Goal: Task Accomplishment & Management: Manage account settings

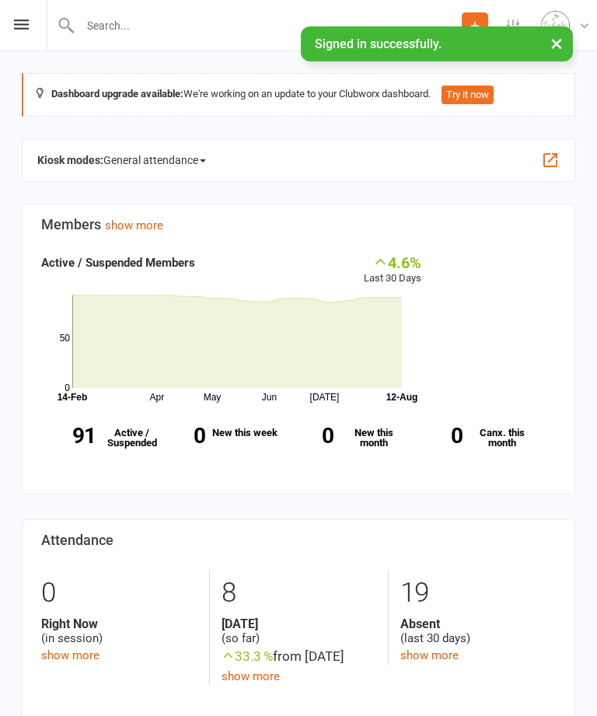
click at [115, 19] on input "text" at bounding box center [268, 26] width 386 height 22
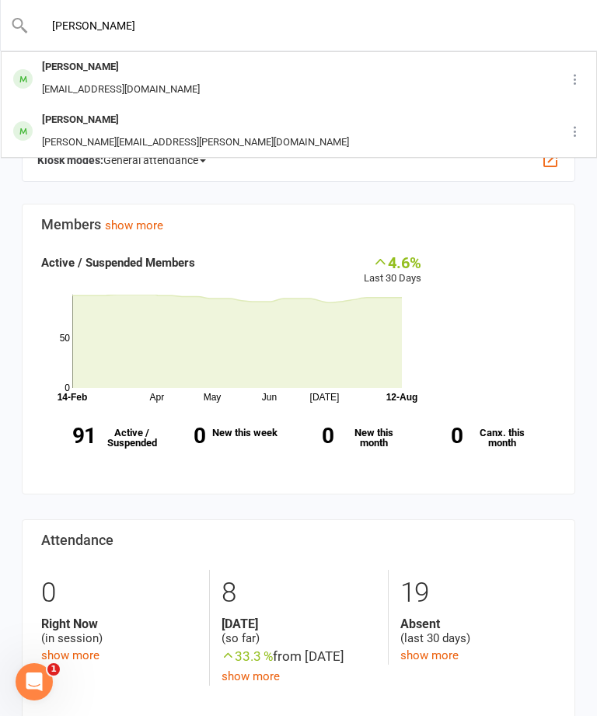
type input "[PERSON_NAME]"
click at [86, 71] on div "[PERSON_NAME]" at bounding box center [120, 67] width 167 height 23
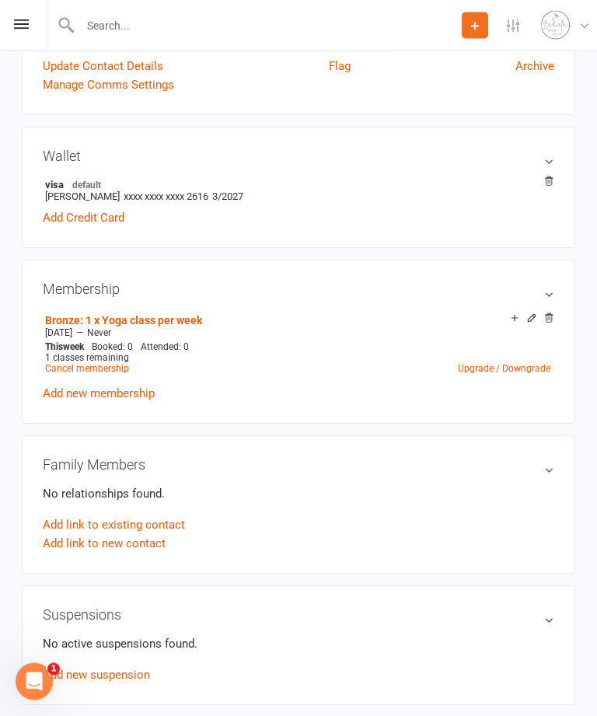
scroll to position [419, 0]
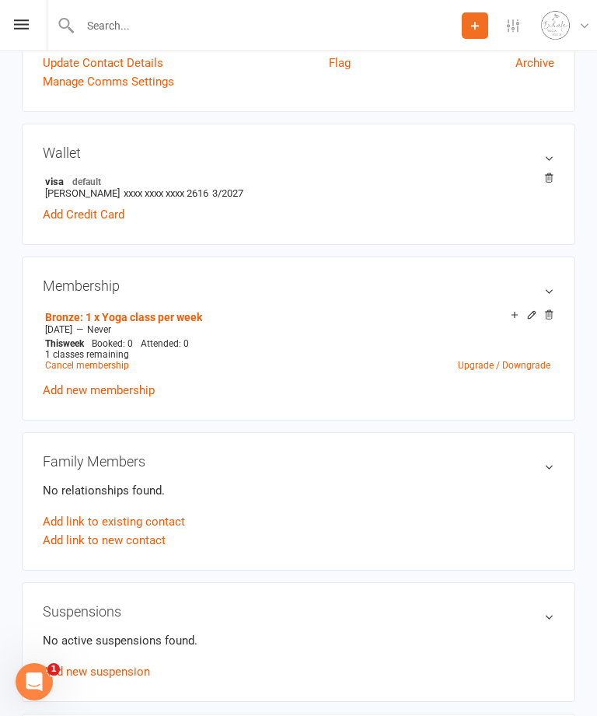
click at [73, 371] on link "Cancel membership" at bounding box center [87, 365] width 84 height 11
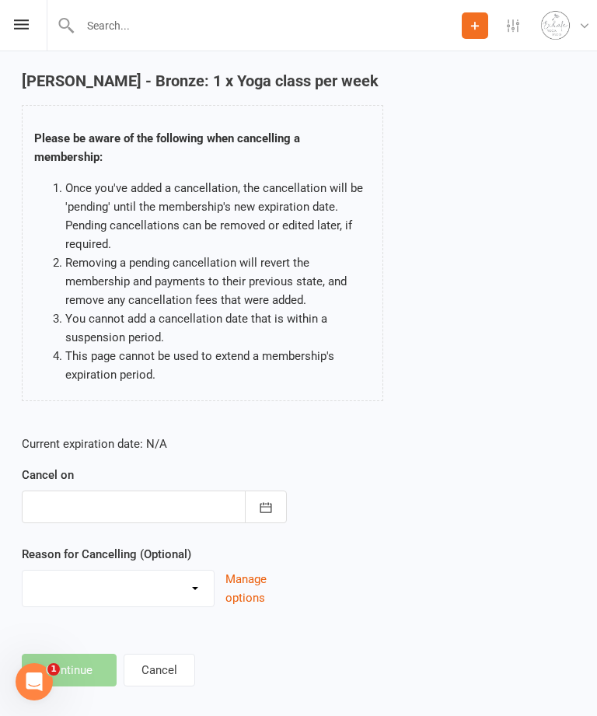
scroll to position [75, 0]
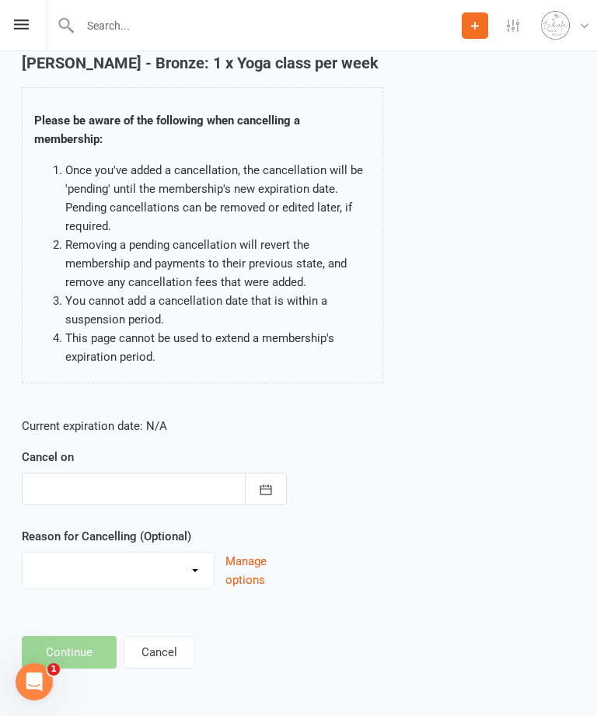
click at [266, 490] on icon "button" at bounding box center [266, 489] width 12 height 10
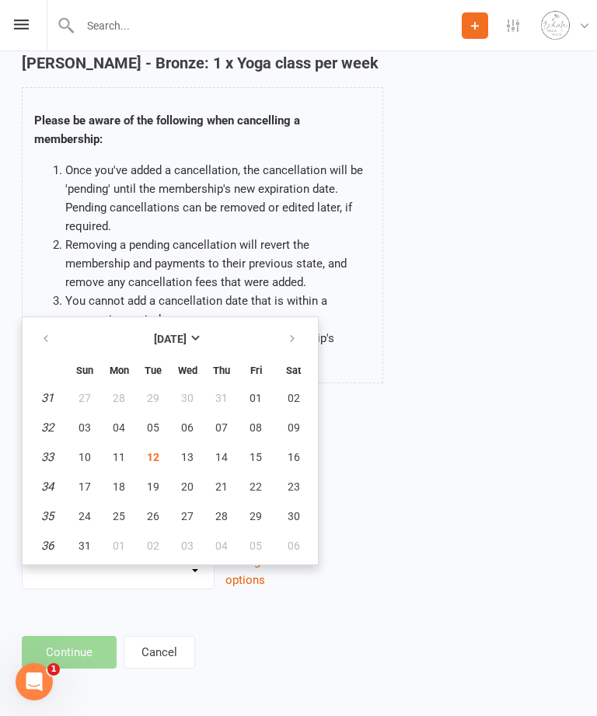
click at [149, 460] on button "12" at bounding box center [153, 457] width 33 height 28
type input "[DATE]"
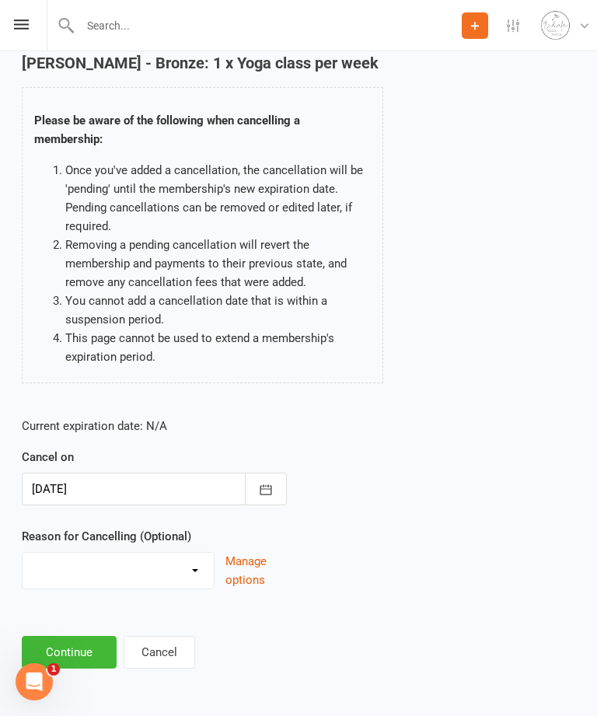
click at [87, 650] on button "Continue" at bounding box center [69, 652] width 95 height 33
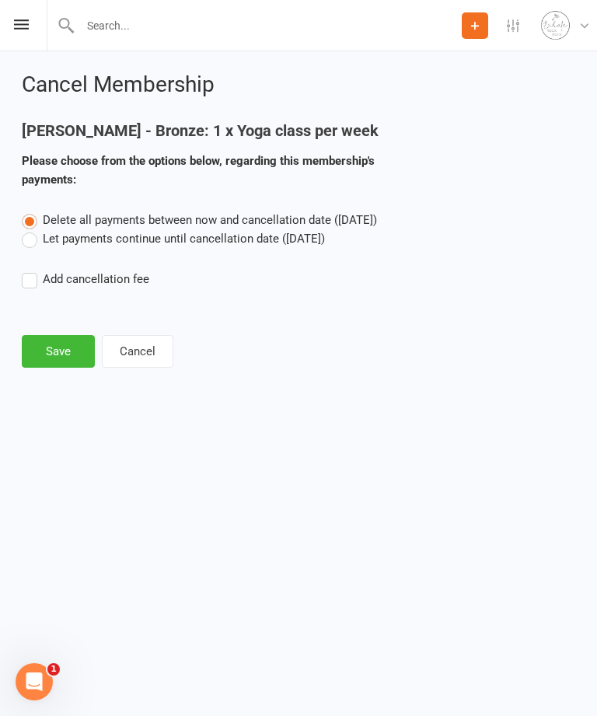
click at [57, 353] on button "Save" at bounding box center [58, 351] width 73 height 33
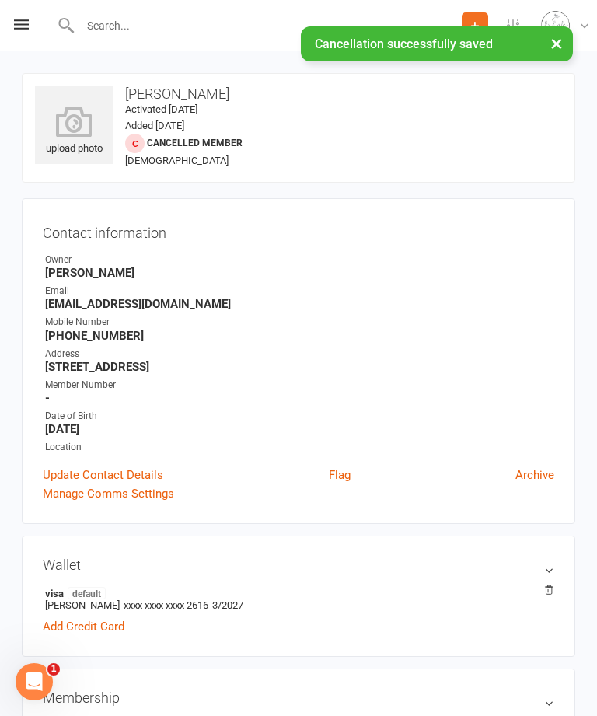
click at [168, 24] on input "text" at bounding box center [268, 26] width 386 height 22
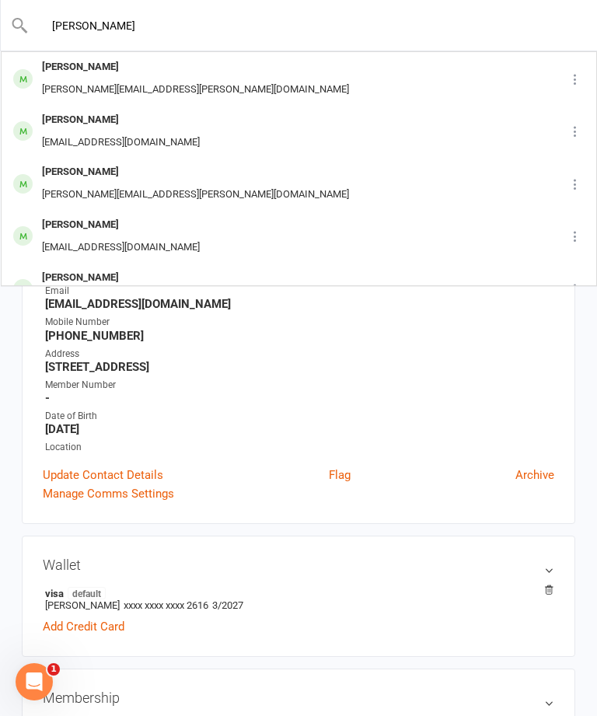
type input "[PERSON_NAME]"
click at [106, 124] on div "[PERSON_NAME]" at bounding box center [120, 120] width 167 height 23
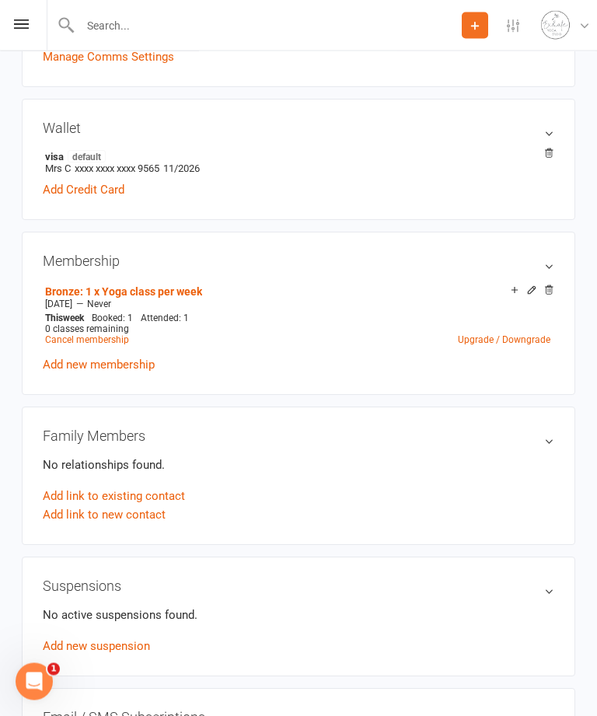
scroll to position [413, 0]
click at [519, 340] on link "Upgrade / Downgrade" at bounding box center [504, 339] width 92 height 11
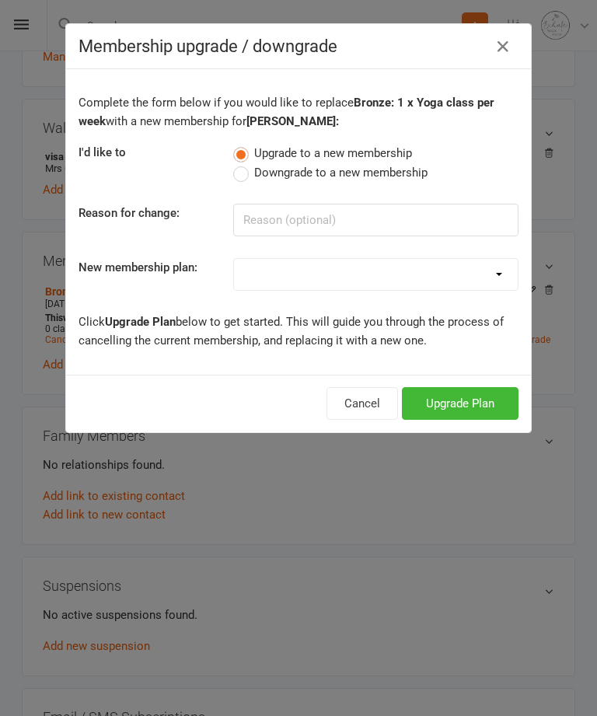
click at [360, 412] on button "Cancel" at bounding box center [361, 403] width 71 height 33
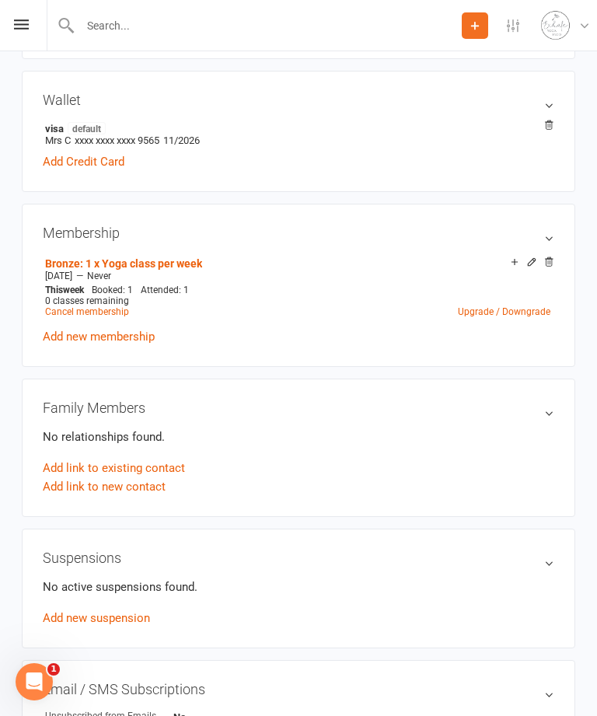
scroll to position [436, 0]
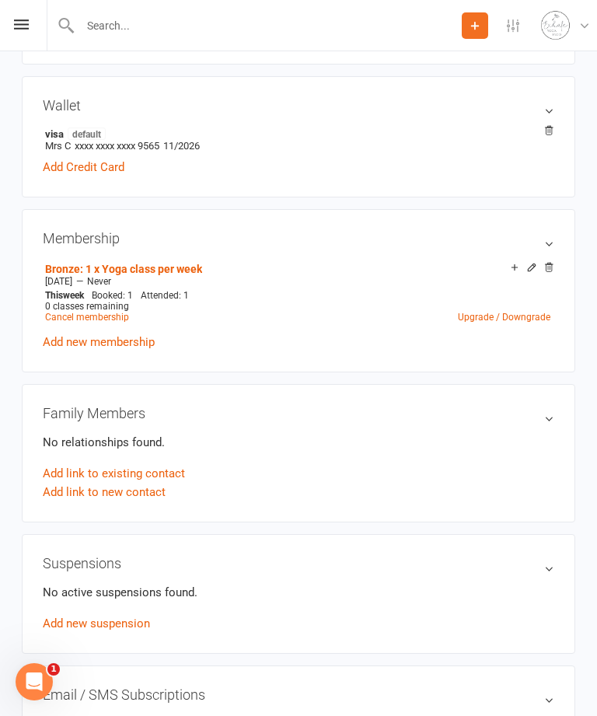
click at [99, 320] on link "Cancel membership" at bounding box center [87, 317] width 84 height 11
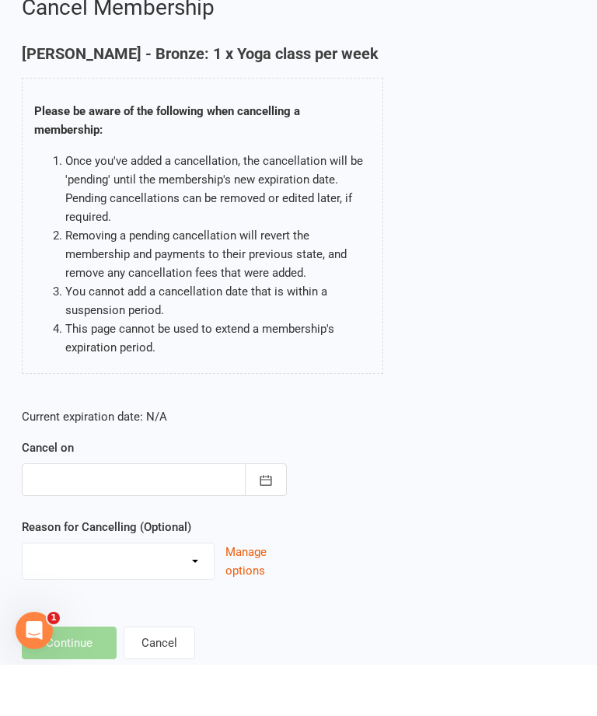
scroll to position [75, 0]
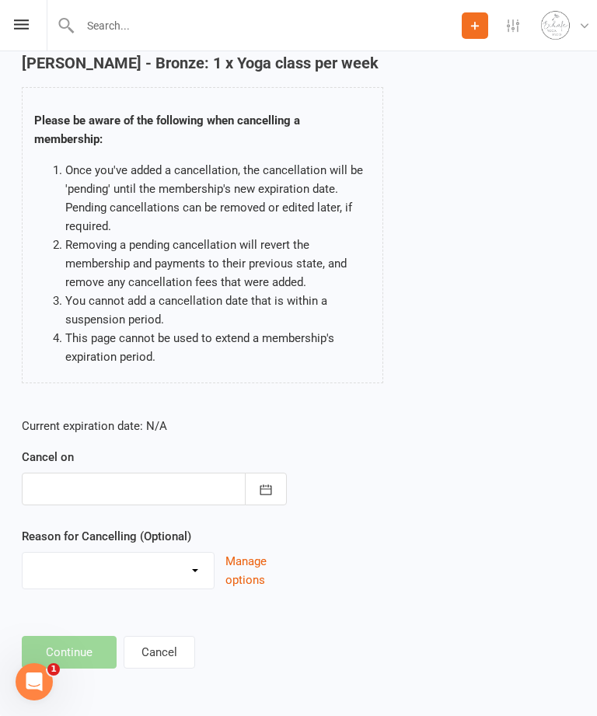
click at [267, 490] on icon "button" at bounding box center [266, 489] width 12 height 10
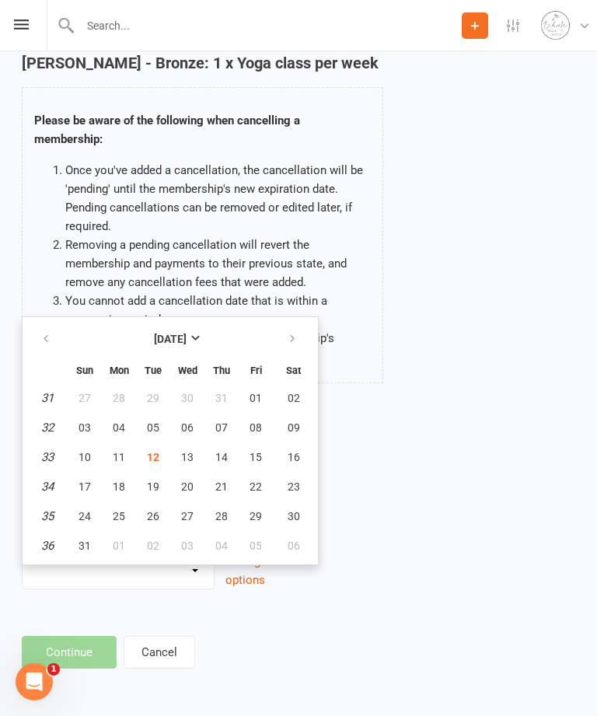
click at [79, 539] on span "31" at bounding box center [84, 545] width 12 height 12
type input "[DATE]"
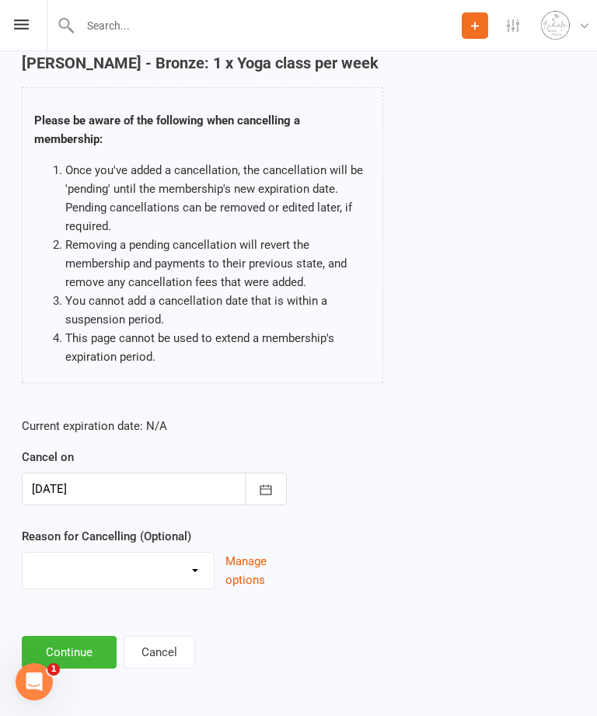
click at [194, 566] on select "Holiday Injury Other reason" at bounding box center [118, 567] width 191 height 31
select select "0"
click at [89, 661] on button "Continue" at bounding box center [69, 652] width 95 height 33
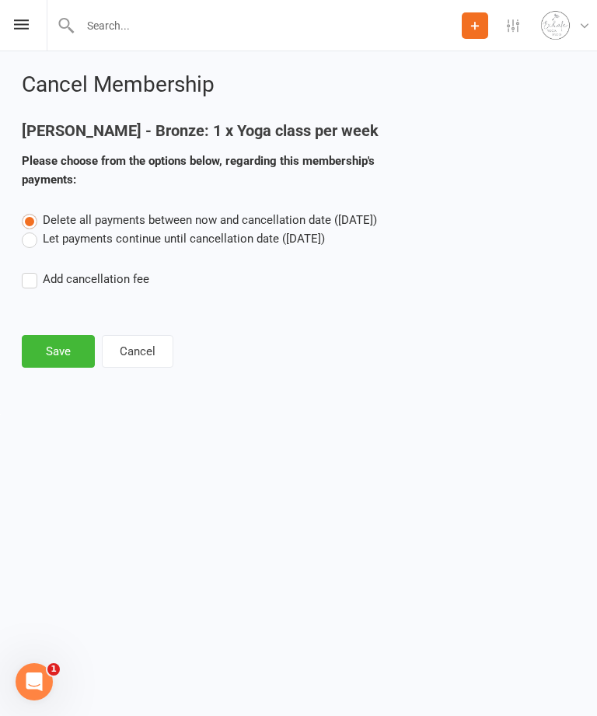
click at [33, 240] on label "Let payments continue until cancellation date ([DATE])" at bounding box center [173, 238] width 303 height 19
click at [32, 229] on input "Let payments continue until cancellation date ([DATE])" at bounding box center [27, 229] width 10 height 0
click at [60, 357] on button "Save" at bounding box center [58, 351] width 73 height 33
